Goal: Task Accomplishment & Management: Manage account settings

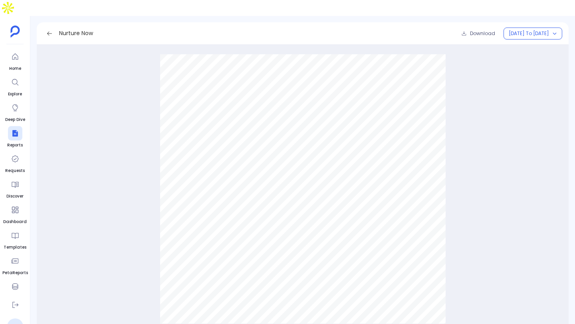
scroll to position [1270, 0]
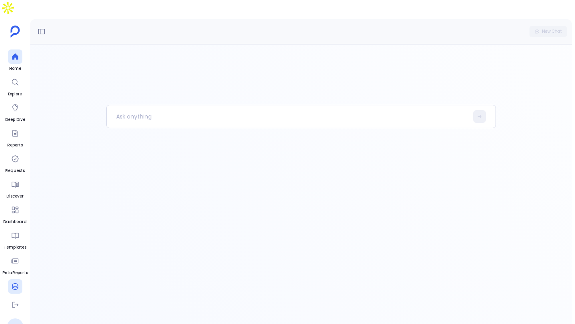
click at [12, 283] on icon at bounding box center [15, 287] width 8 height 8
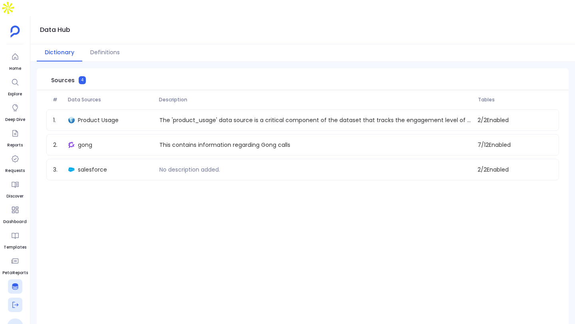
click at [17, 302] on icon at bounding box center [15, 305] width 6 height 6
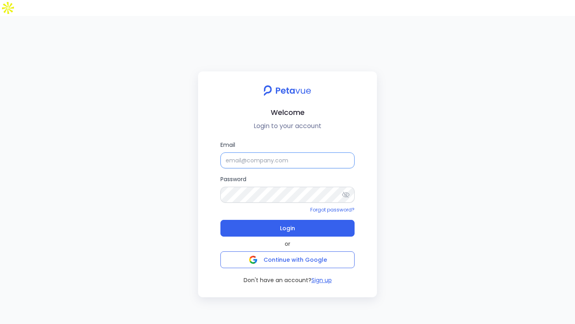
click at [263, 153] on input "Email" at bounding box center [288, 161] width 134 height 16
type input "[EMAIL_ADDRESS][DOMAIN_NAME]"
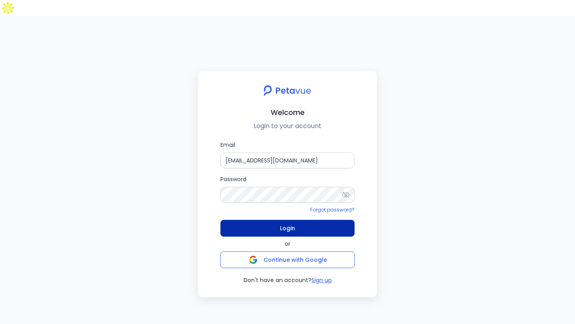
click at [295, 220] on button "Login" at bounding box center [288, 228] width 134 height 17
